Goal: Task Accomplishment & Management: Complete application form

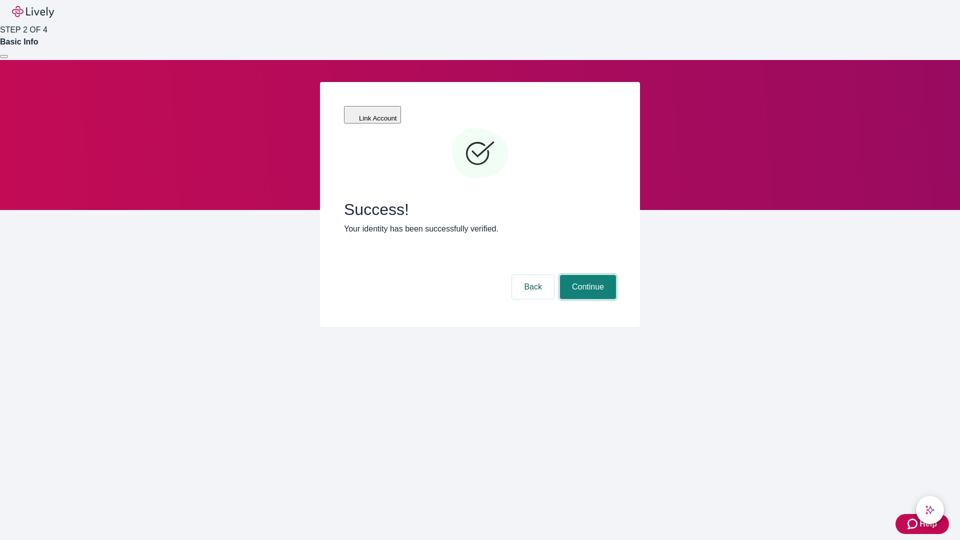
click at [586, 275] on button "Continue" at bounding box center [588, 287] width 56 height 24
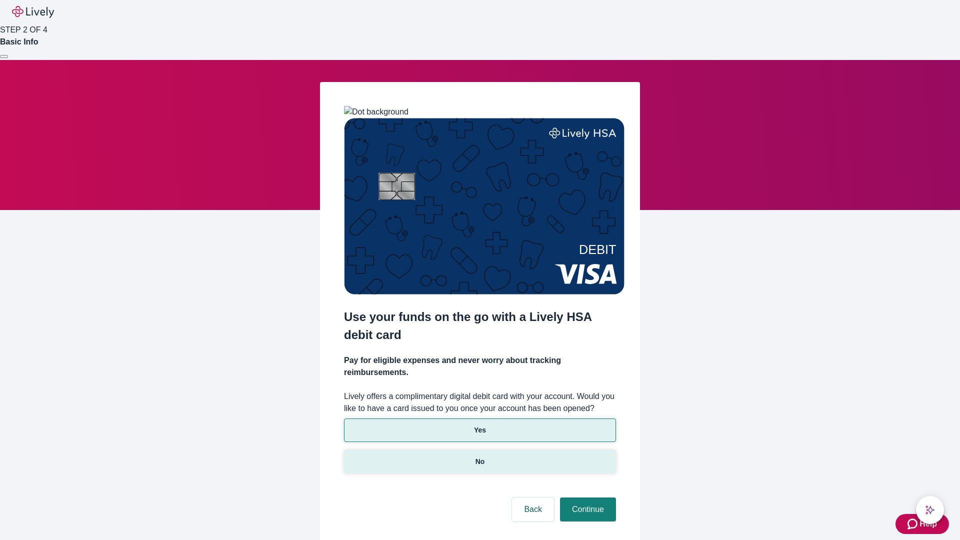
click at [479, 456] on p "No" at bounding box center [479, 461] width 9 height 10
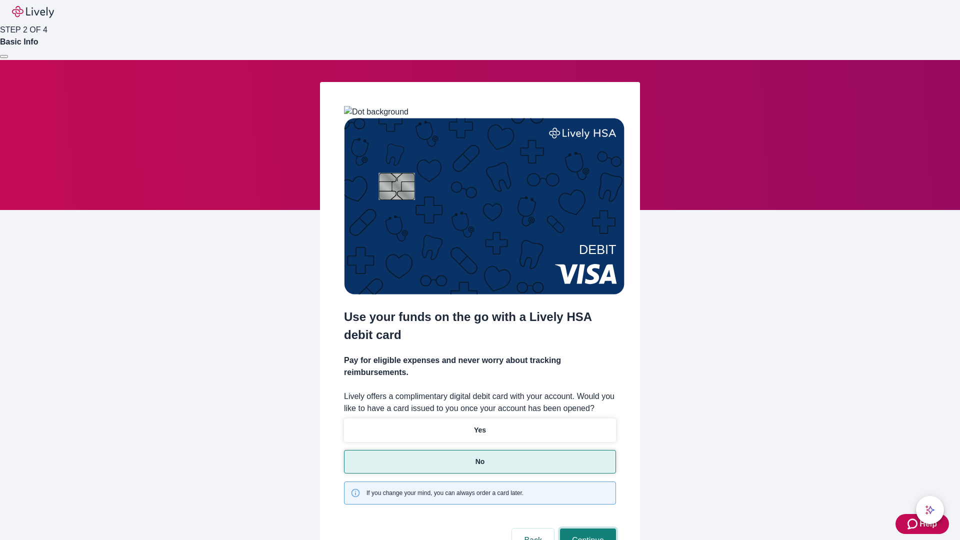
click at [586, 528] on button "Continue" at bounding box center [588, 540] width 56 height 24
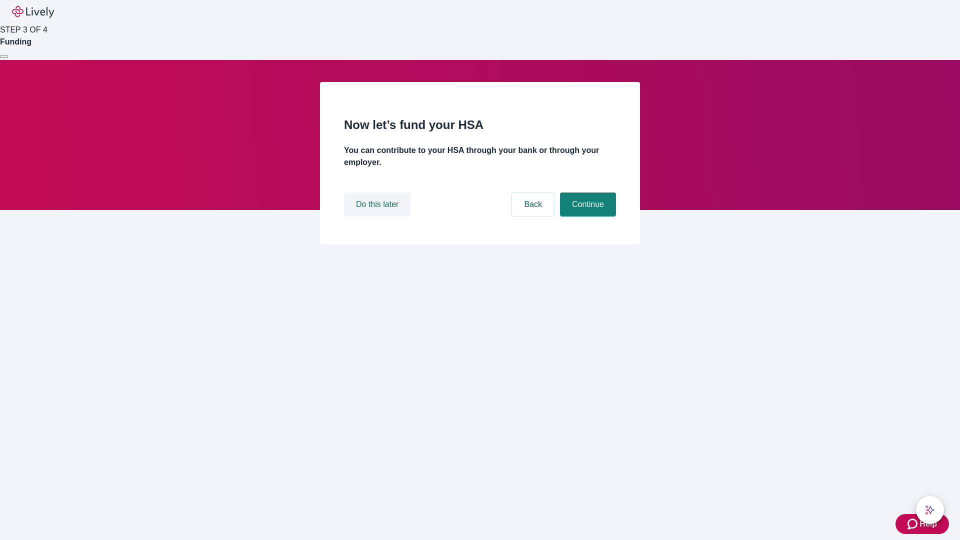
click at [378, 216] on button "Do this later" at bounding box center [377, 204] width 66 height 24
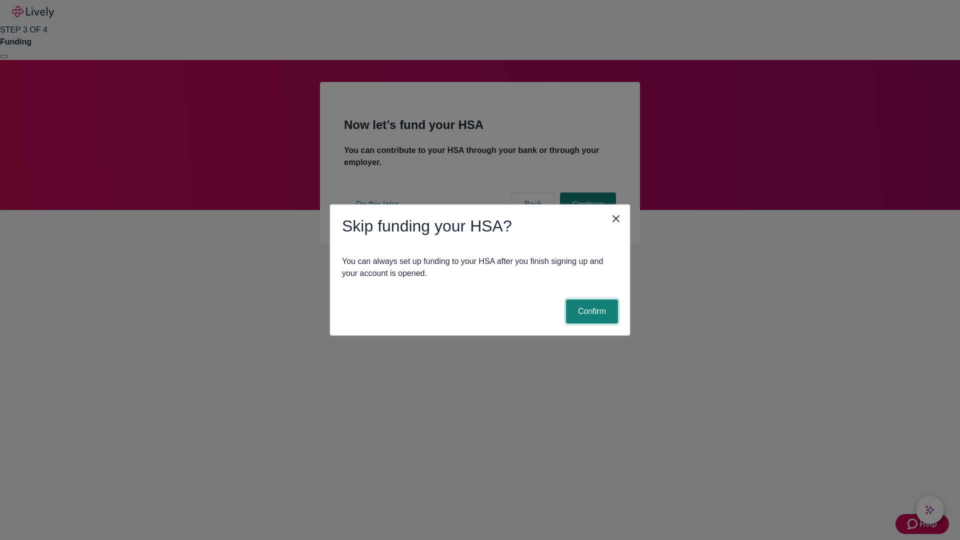
click at [590, 311] on button "Confirm" at bounding box center [592, 311] width 52 height 24
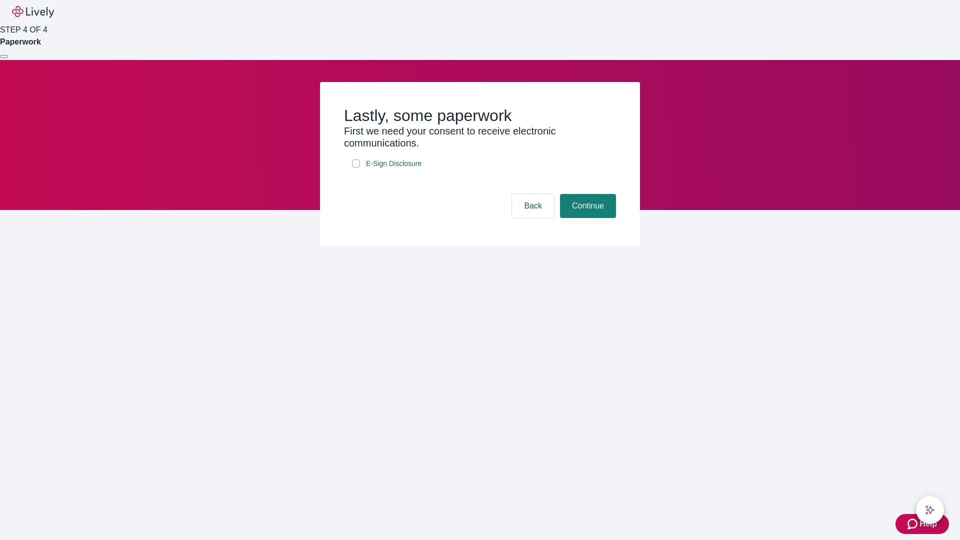
click at [356, 167] on input "E-Sign Disclosure" at bounding box center [356, 163] width 8 height 8
checkbox input "true"
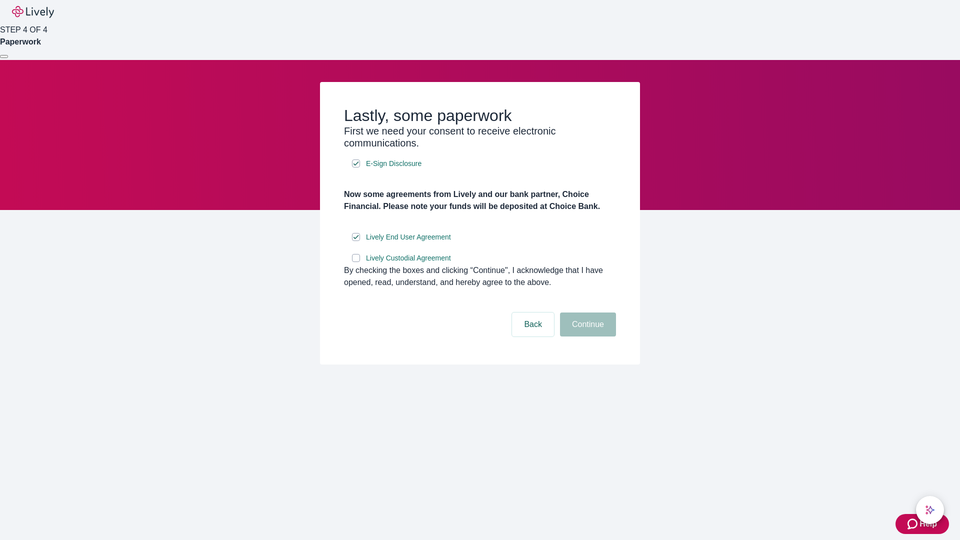
click at [356, 262] on input "Lively Custodial Agreement" at bounding box center [356, 258] width 8 height 8
checkbox input "true"
click at [586, 336] on button "Continue" at bounding box center [588, 324] width 56 height 24
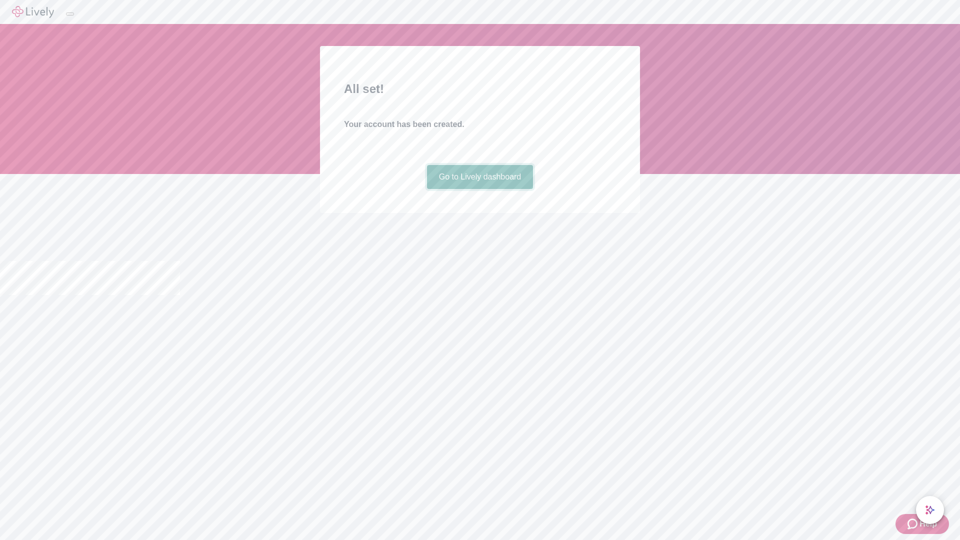
click at [479, 189] on link "Go to Lively dashboard" at bounding box center [480, 177] width 106 height 24
